Goal: Obtain resource: Obtain resource

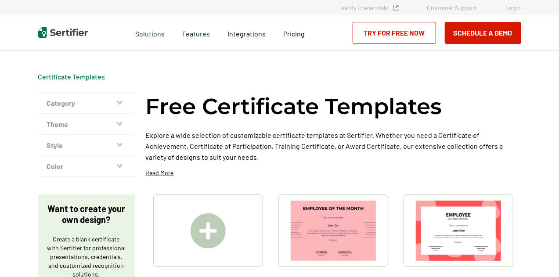
click at [427, 231] on img at bounding box center [458, 231] width 85 height 60
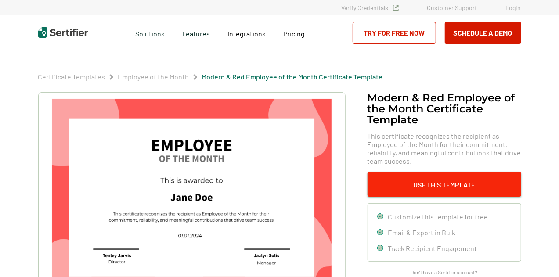
click at [445, 186] on button "Use This Template" at bounding box center [445, 184] width 154 height 25
click at [445, 181] on button "Use This Template" at bounding box center [445, 184] width 154 height 25
